Goal: Information Seeking & Learning: Learn about a topic

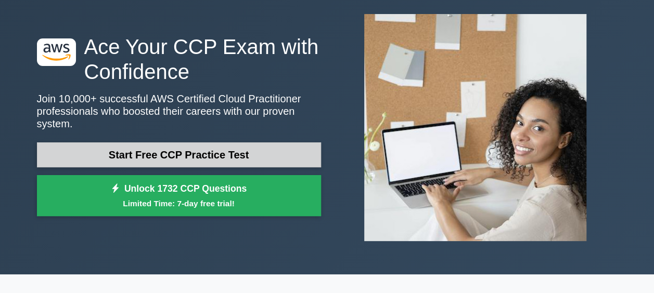
click at [198, 143] on link "Start Free CCP Practice Test" at bounding box center [179, 155] width 284 height 25
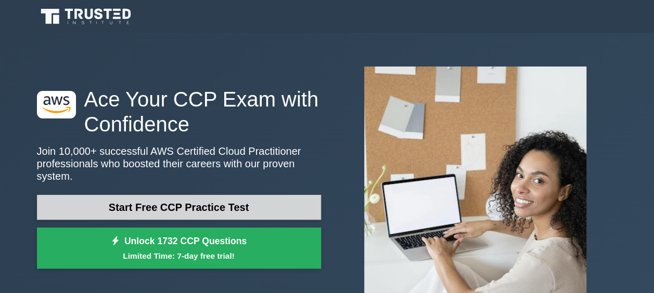
click at [115, 203] on link "Start Free CCP Practice Test" at bounding box center [179, 207] width 284 height 25
